Goal: Understand site structure: Understand site structure

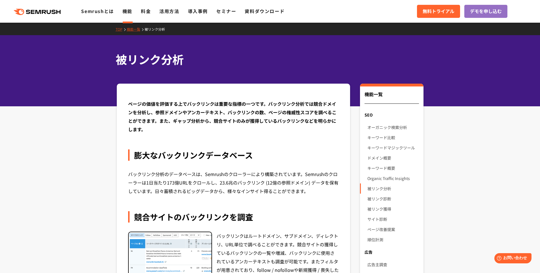
click at [132, 29] on link "機能一覧" at bounding box center [136, 29] width 18 height 5
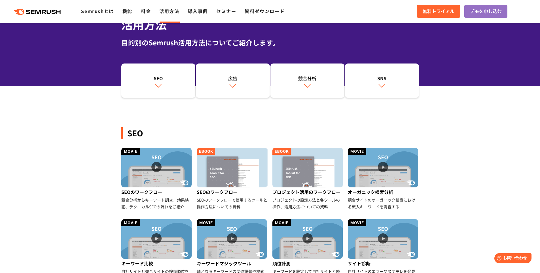
scroll to position [85, 0]
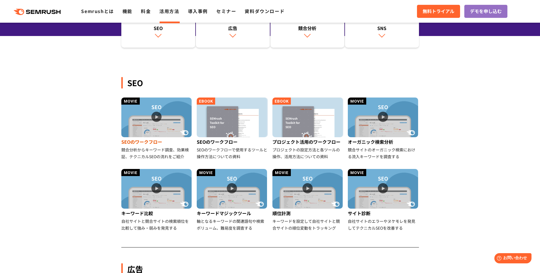
click at [159, 142] on div "SEOのワークフロー" at bounding box center [156, 141] width 71 height 9
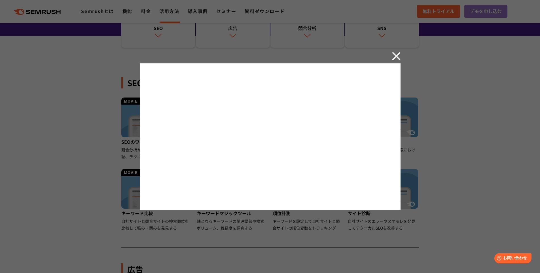
click at [394, 55] on img at bounding box center [396, 56] width 8 height 8
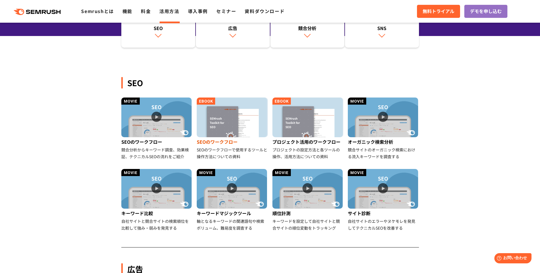
click at [232, 111] on img at bounding box center [232, 117] width 70 height 40
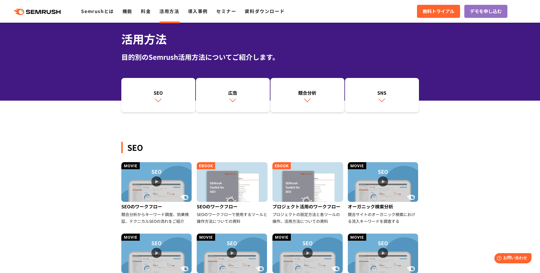
scroll to position [0, 0]
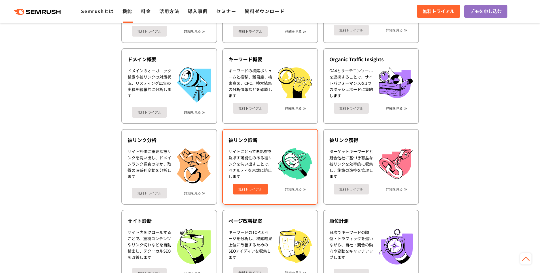
scroll to position [227, 0]
